Goal: Task Accomplishment & Management: Manage account settings

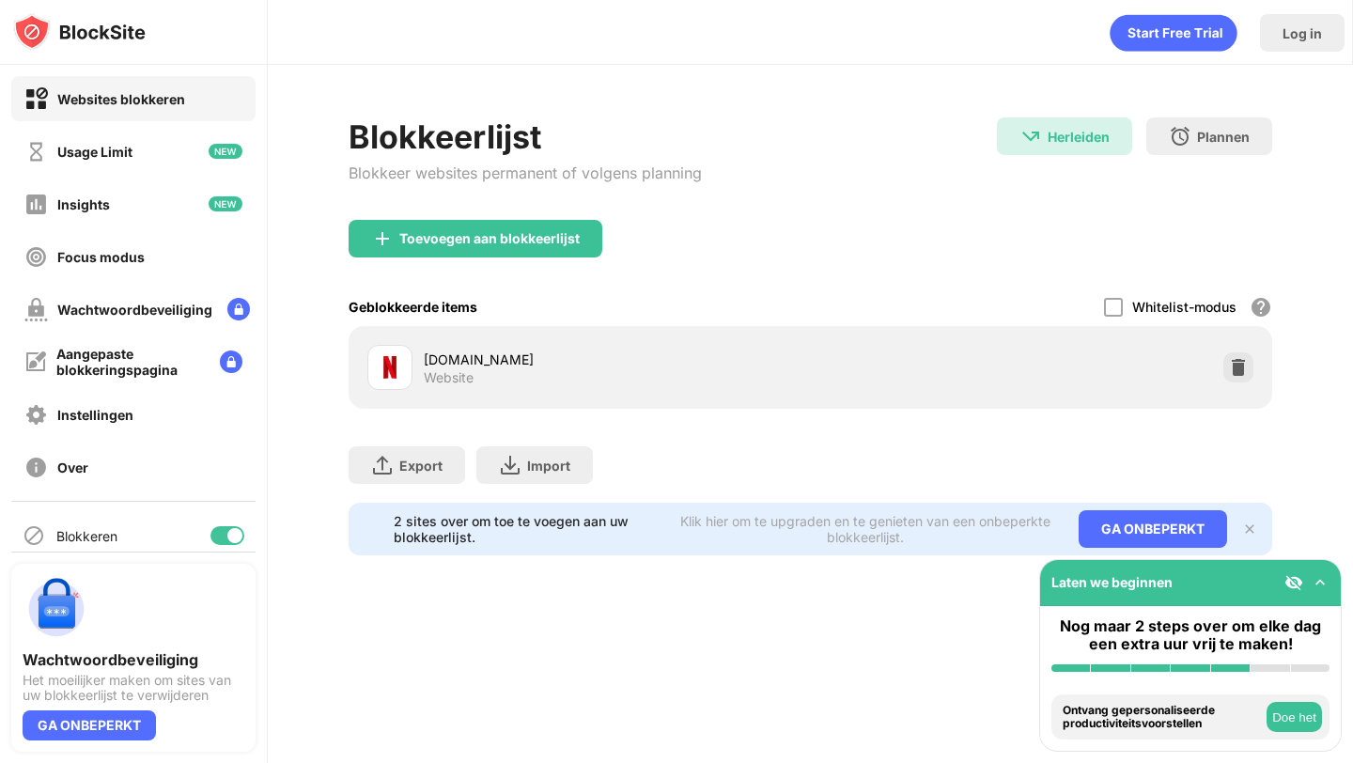
click at [542, 215] on div "Blokkeerlijst Blokkeer websites permanent of volgens planning" at bounding box center [525, 168] width 353 height 102
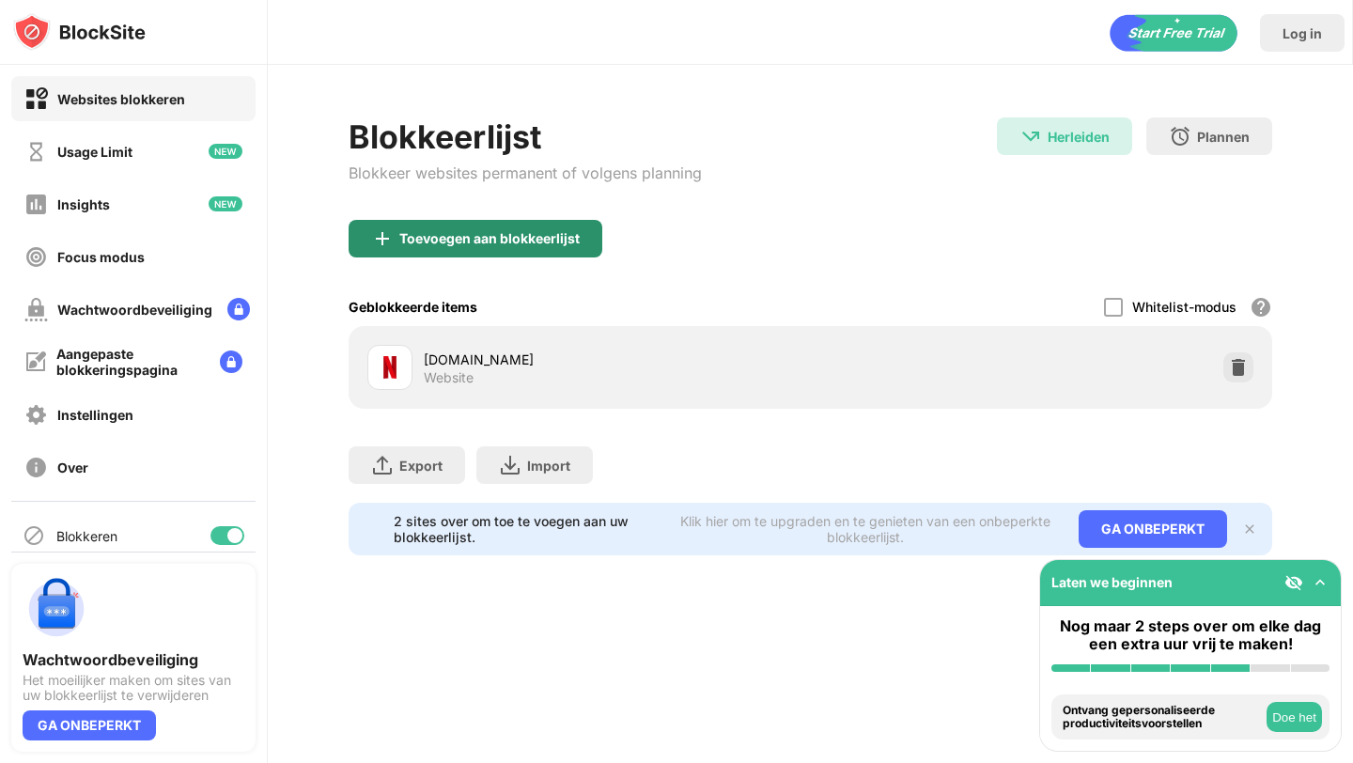
click at [542, 244] on div "Toevoegen aan blokkeerlijst" at bounding box center [489, 238] width 180 height 15
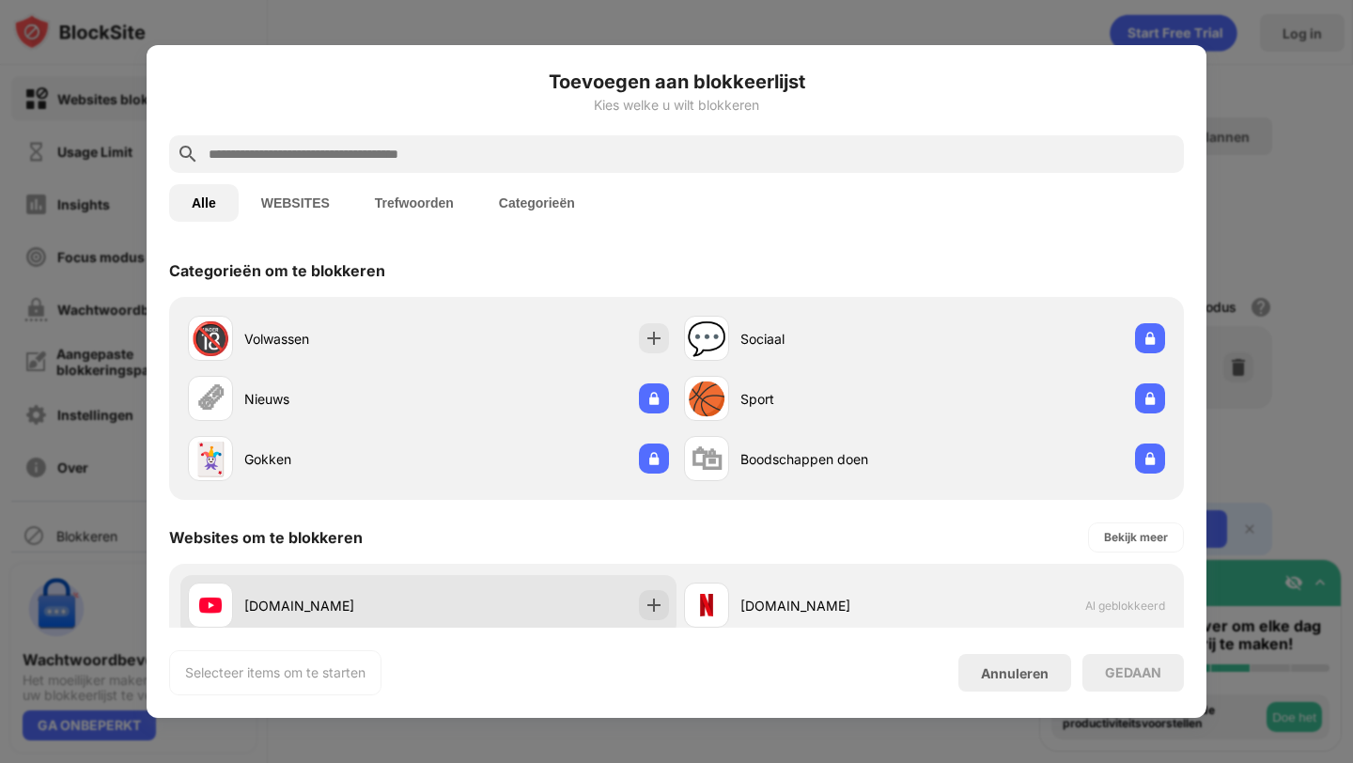
click at [664, 598] on div at bounding box center [654, 605] width 30 height 30
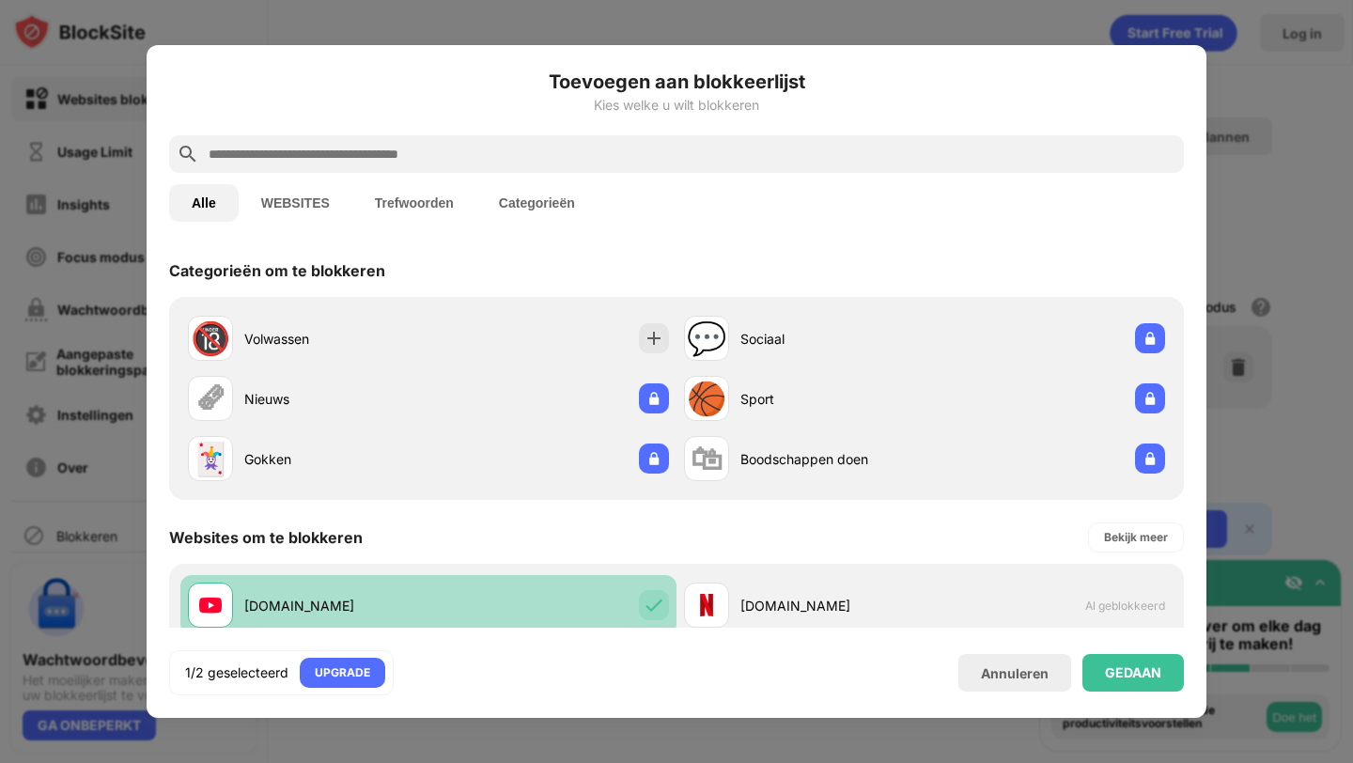
scroll to position [159, 0]
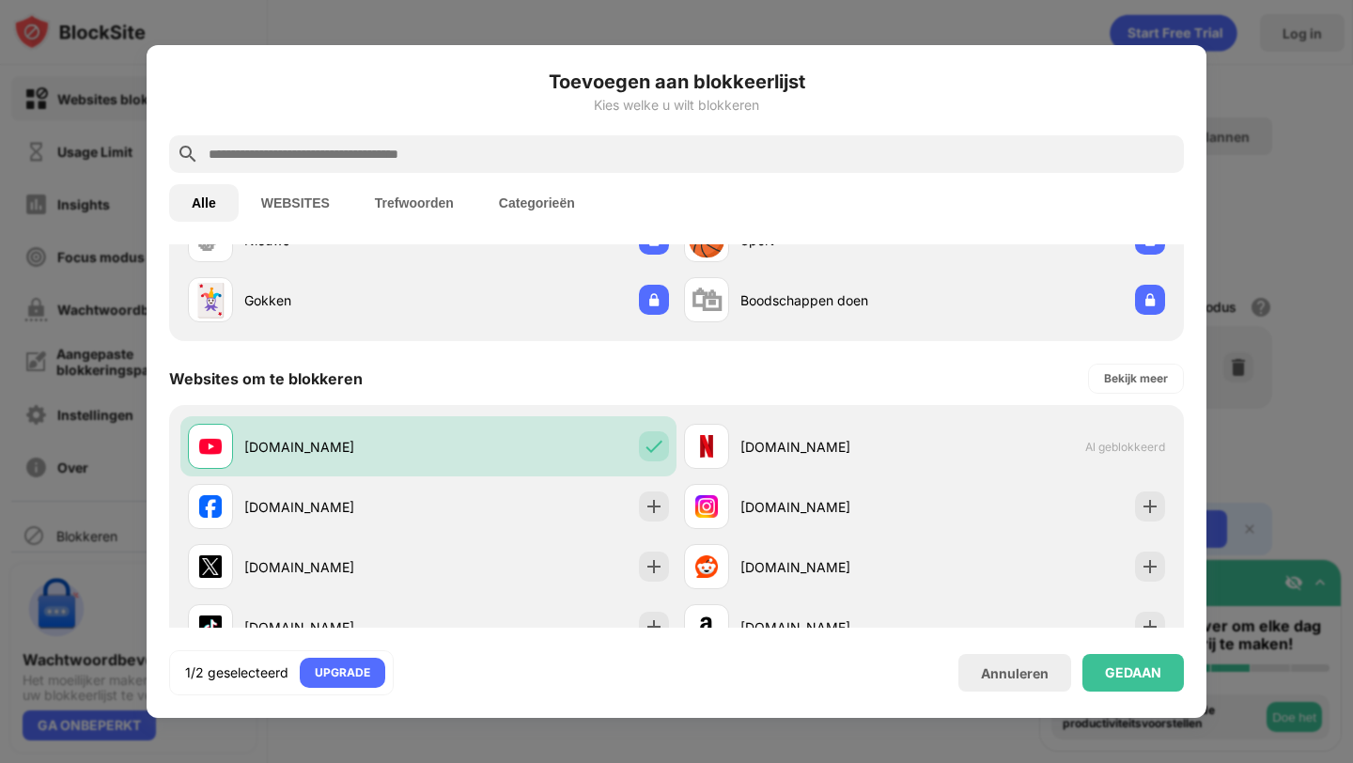
click at [1141, 694] on div "1/2 geselecteerd UPGRADE Annuleren GEDAAN" at bounding box center [676, 672] width 1015 height 45
click at [1139, 667] on div "GEDAAN" at bounding box center [1133, 672] width 56 height 15
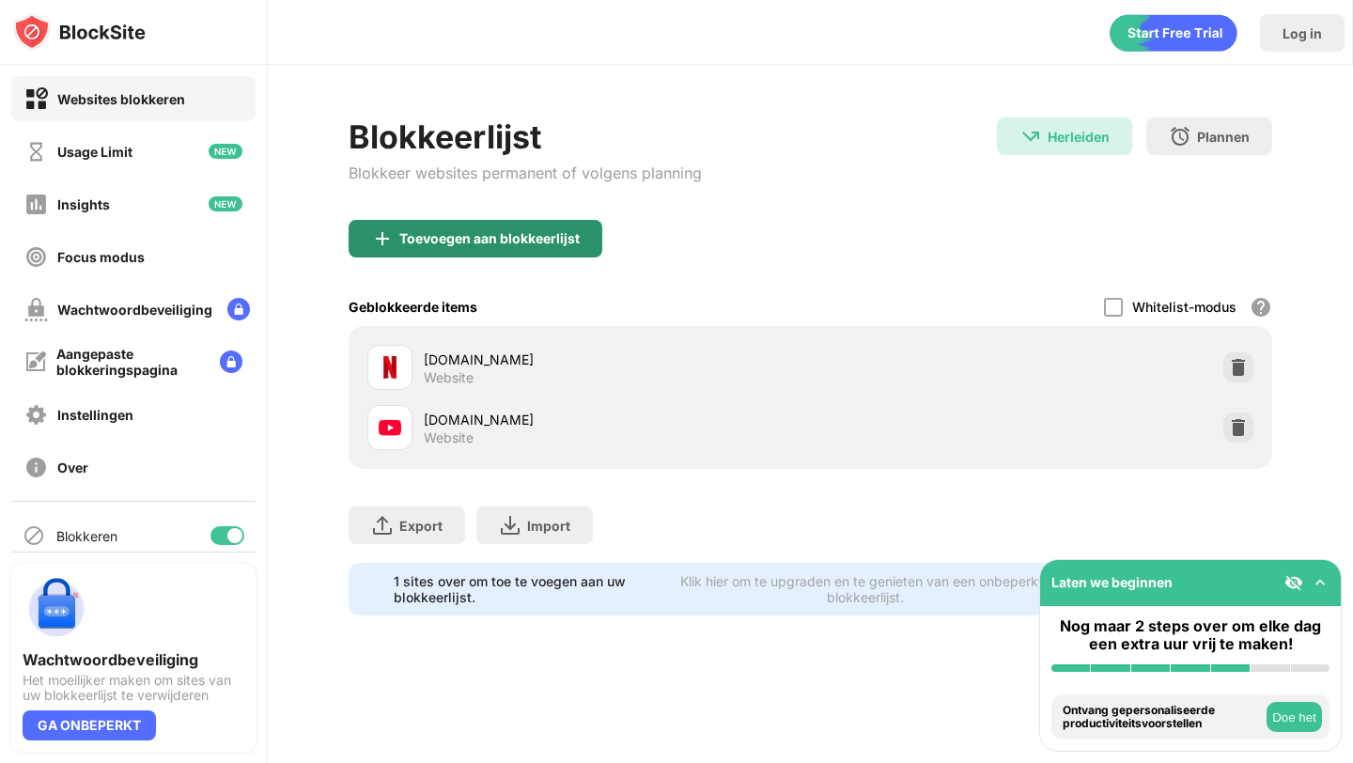
click at [494, 243] on div "Toevoegen aan blokkeerlijst" at bounding box center [489, 238] width 180 height 15
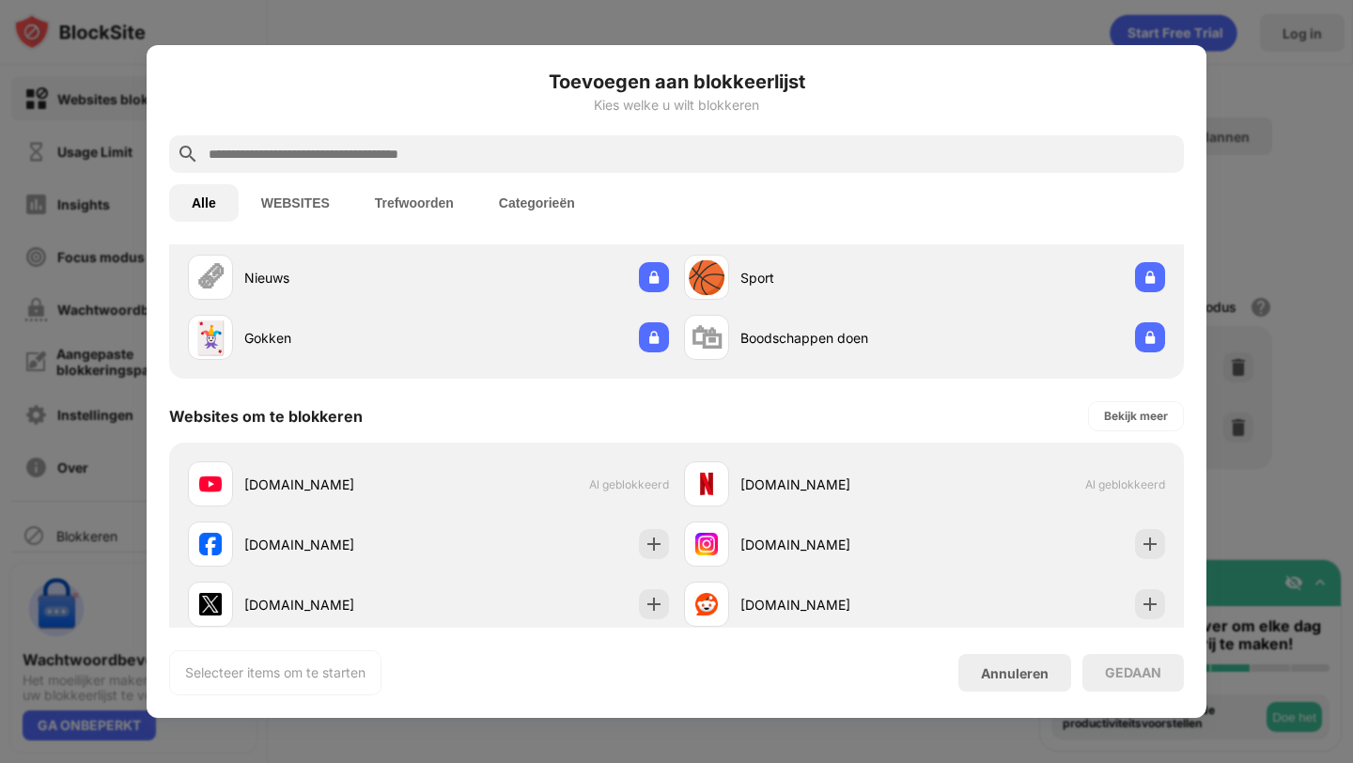
scroll to position [152, 0]
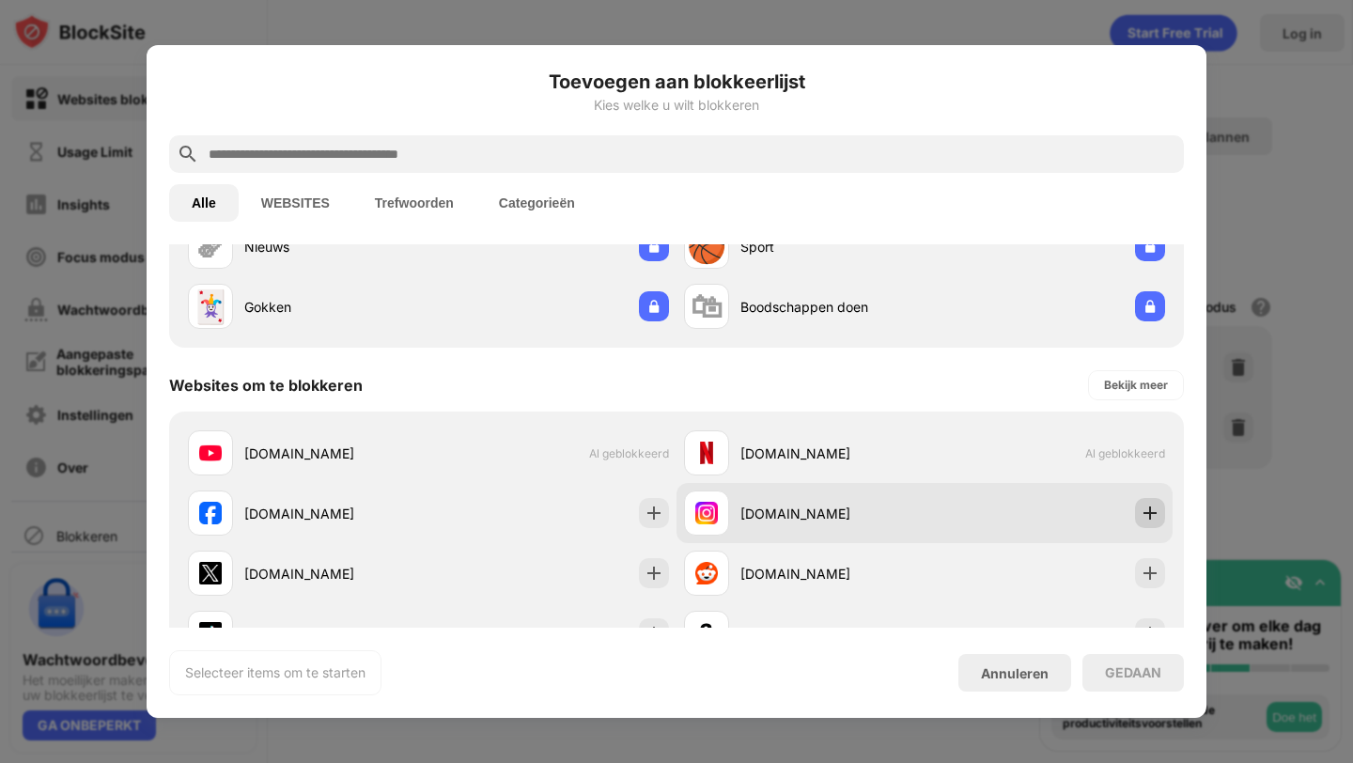
click at [1153, 504] on img at bounding box center [1150, 513] width 19 height 19
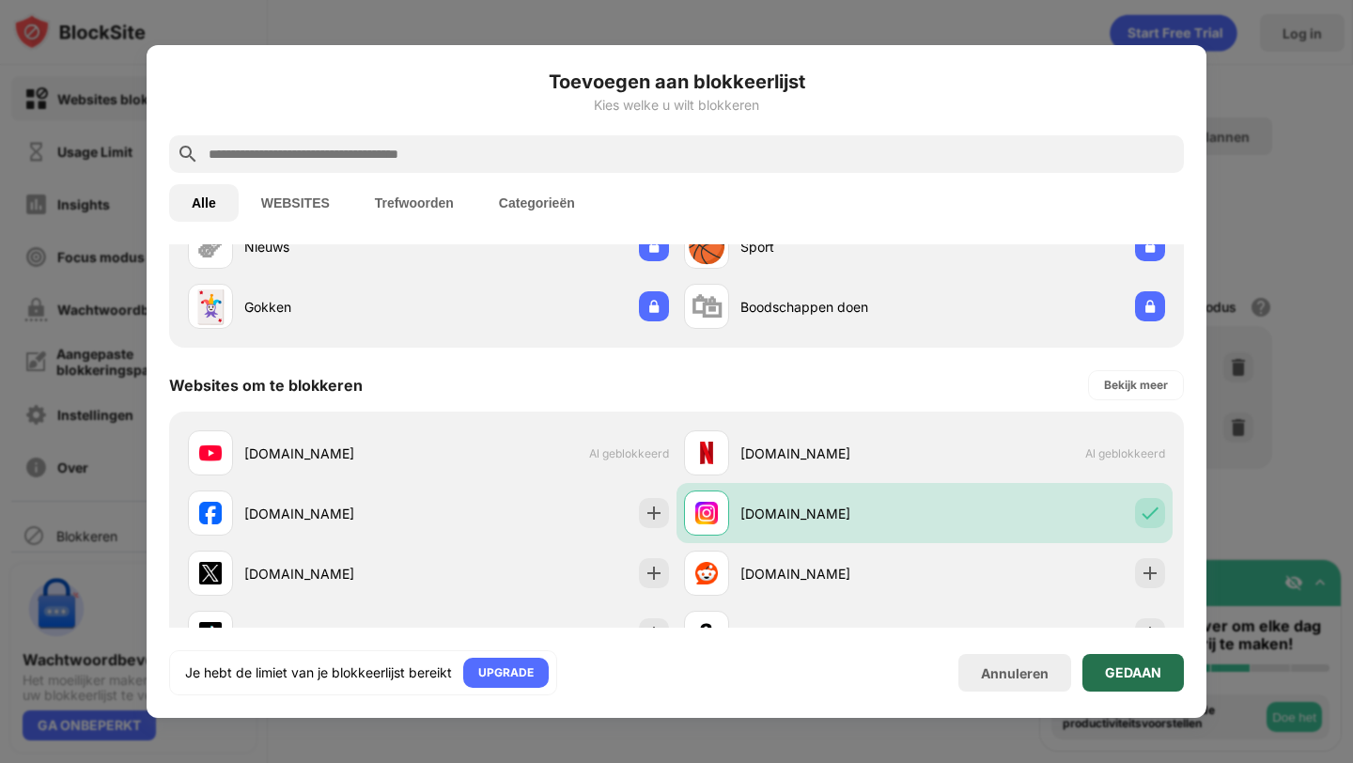
click at [1152, 681] on div "GEDAAN" at bounding box center [1132, 673] width 101 height 38
